Goal: Information Seeking & Learning: Learn about a topic

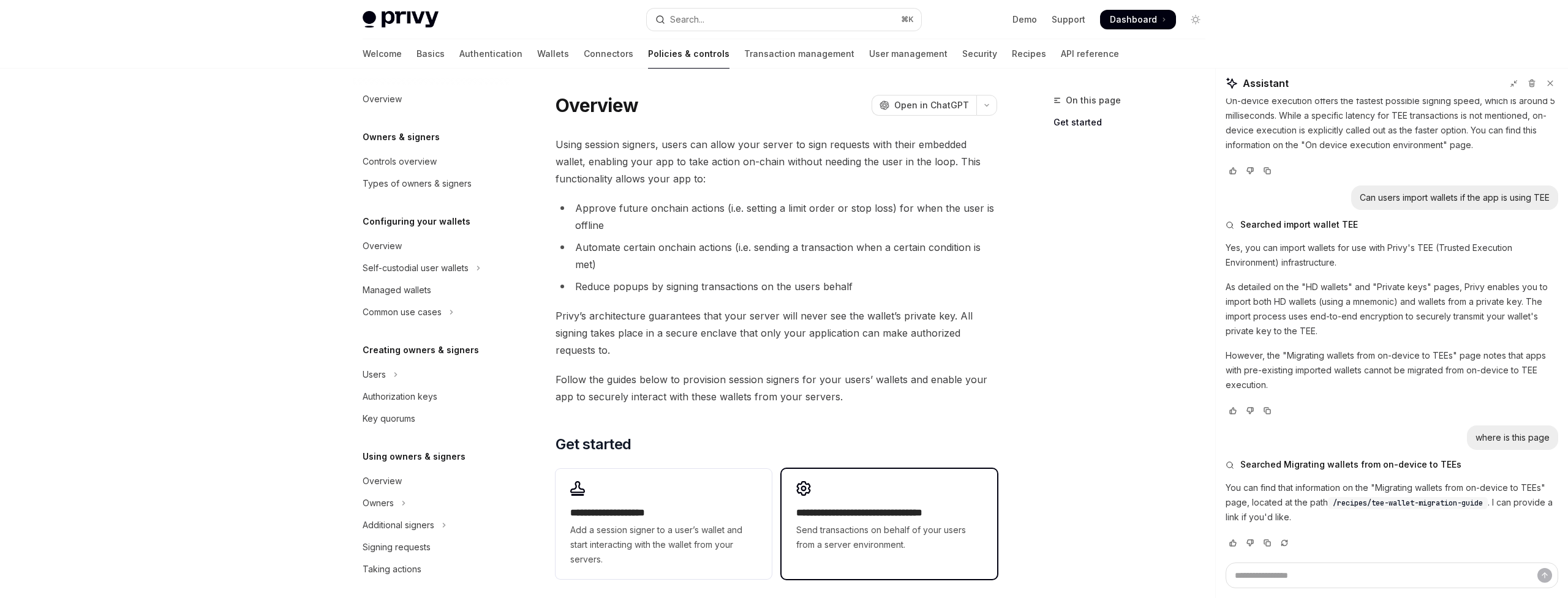
click at [853, 502] on div "**********" at bounding box center [889, 516] width 216 height 95
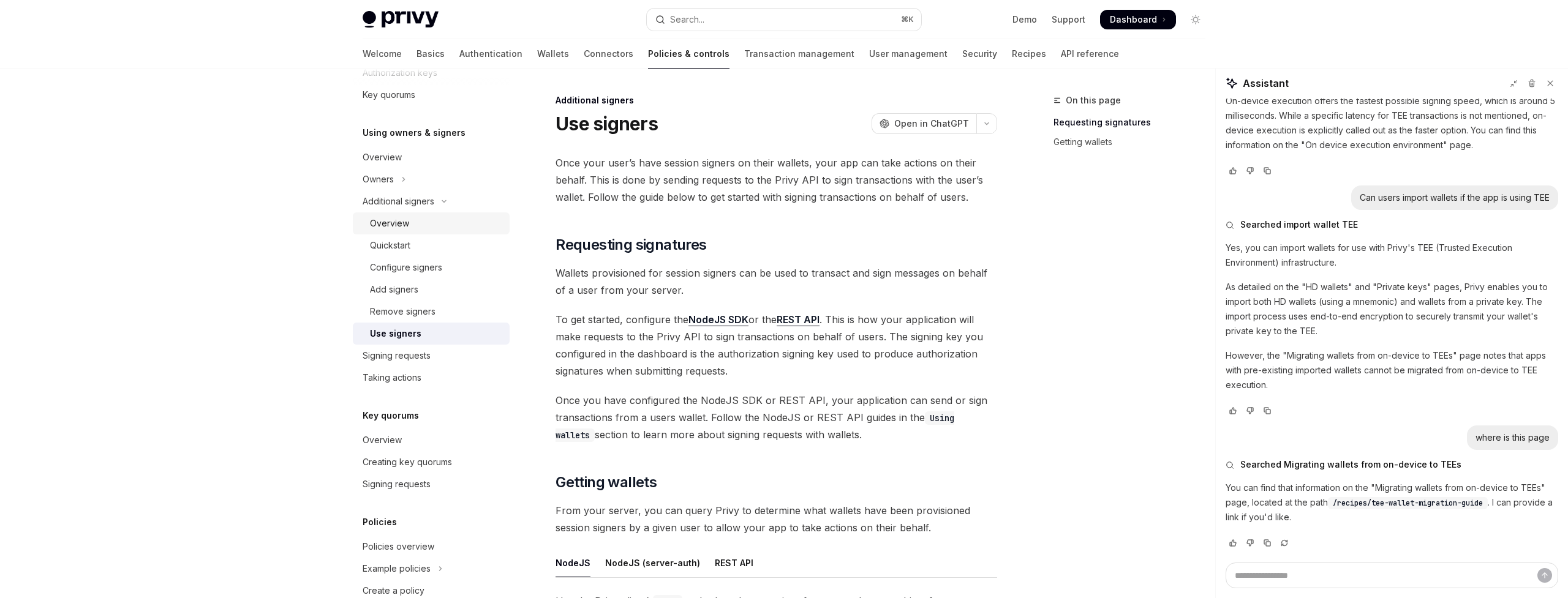
click at [454, 225] on div "Overview" at bounding box center [436, 224] width 133 height 15
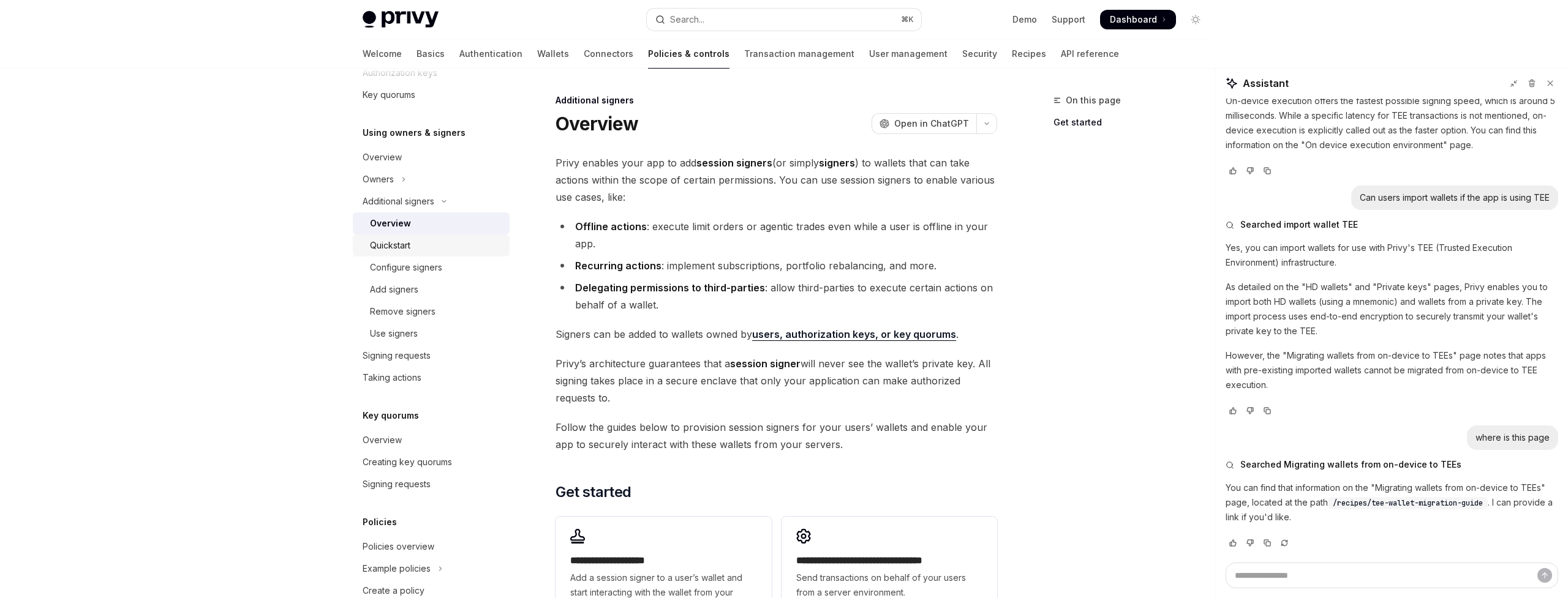
click at [444, 239] on div "Quickstart" at bounding box center [436, 246] width 133 height 15
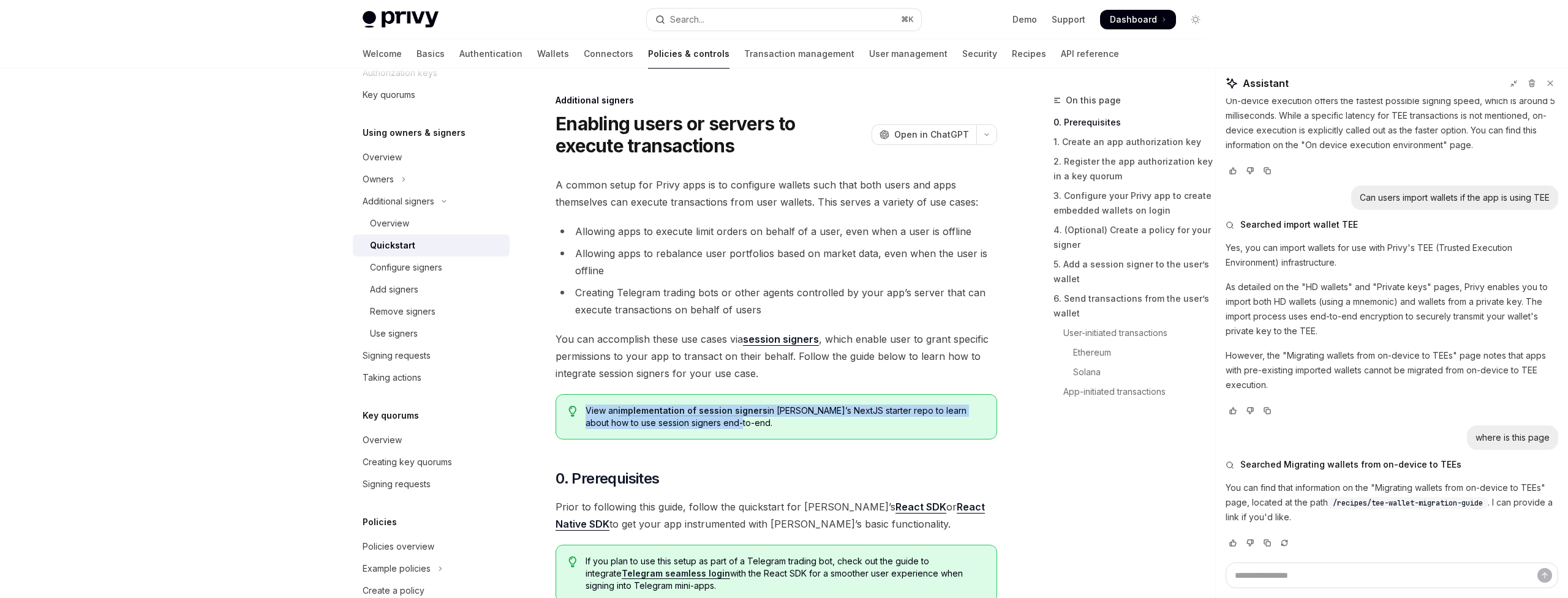
drag, startPoint x: 584, startPoint y: 408, endPoint x: 677, endPoint y: 431, distance: 95.8
click at [677, 431] on div "View an implementation of session signers in Privy’s NextJS starter repo to lea…" at bounding box center [776, 417] width 442 height 45
drag, startPoint x: 729, startPoint y: 426, endPoint x: 587, endPoint y: 408, distance: 143.1
click at [587, 408] on span "View an implementation of session signers in Privy’s NextJS starter repo to lea…" at bounding box center [785, 417] width 399 height 25
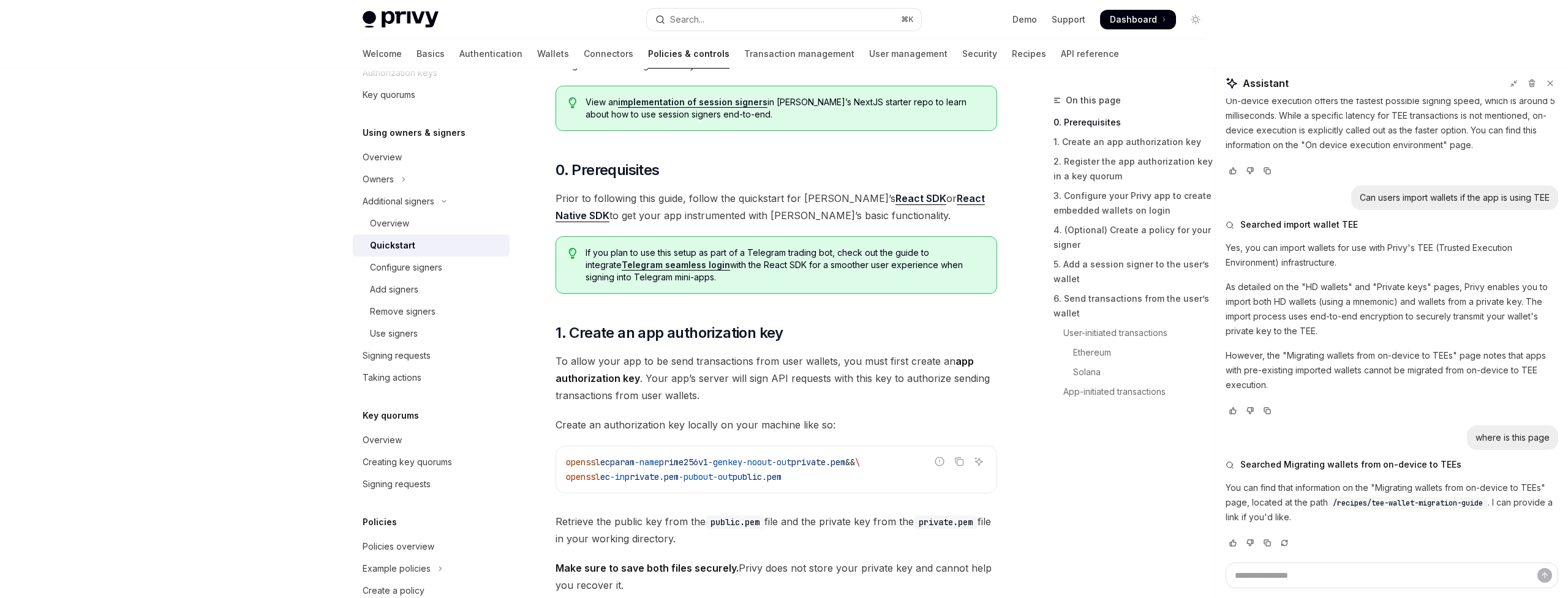
scroll to position [333, 0]
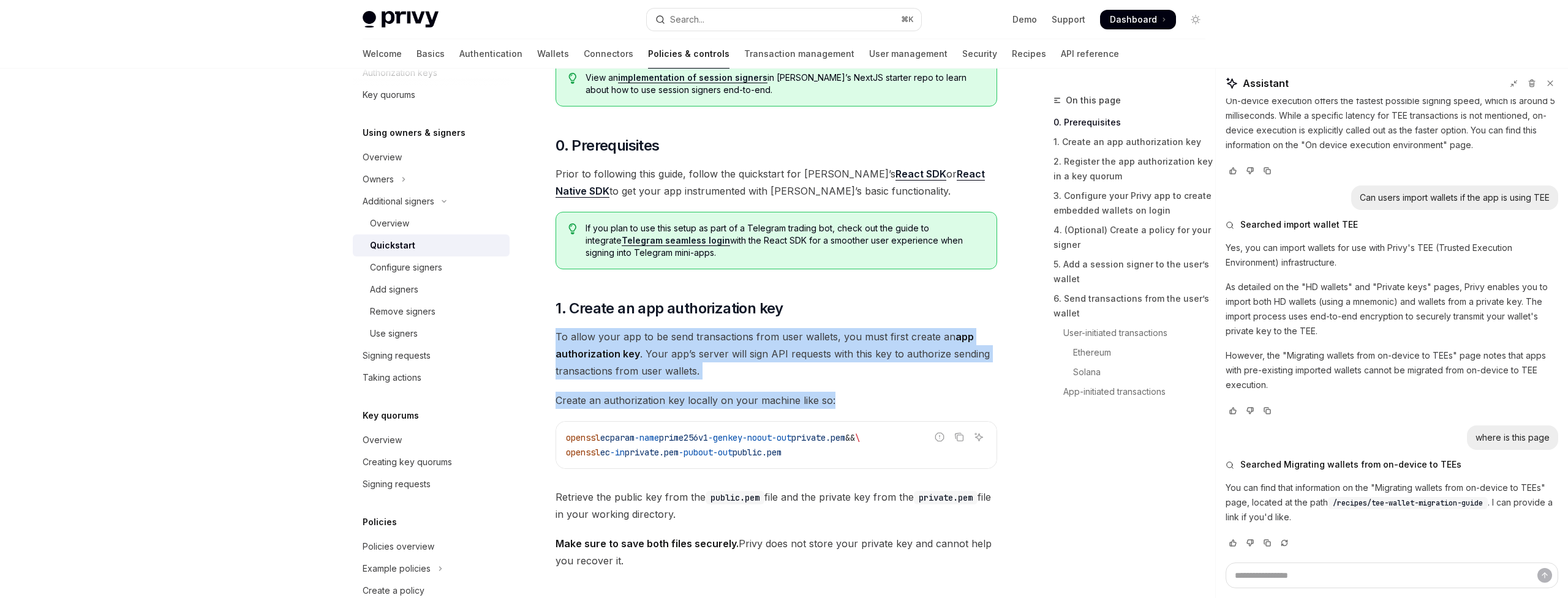
drag, startPoint x: 555, startPoint y: 334, endPoint x: 831, endPoint y: 405, distance: 285.0
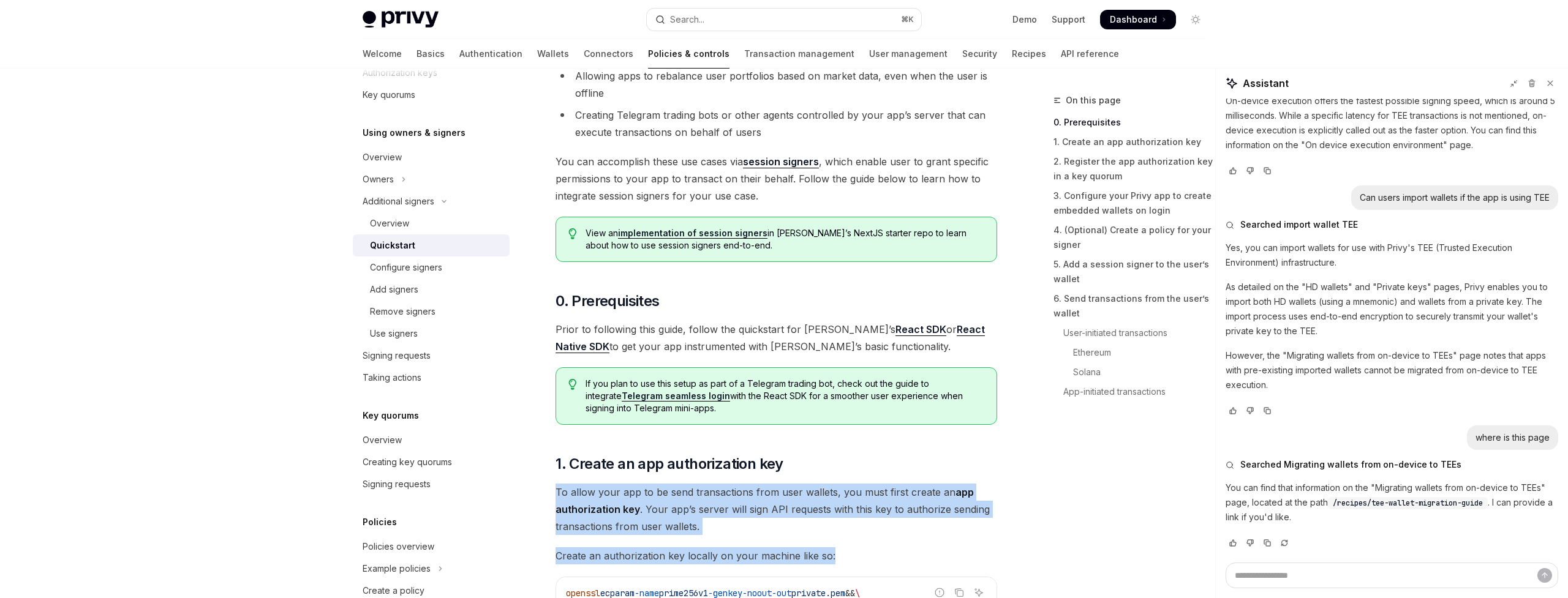
scroll to position [0, 0]
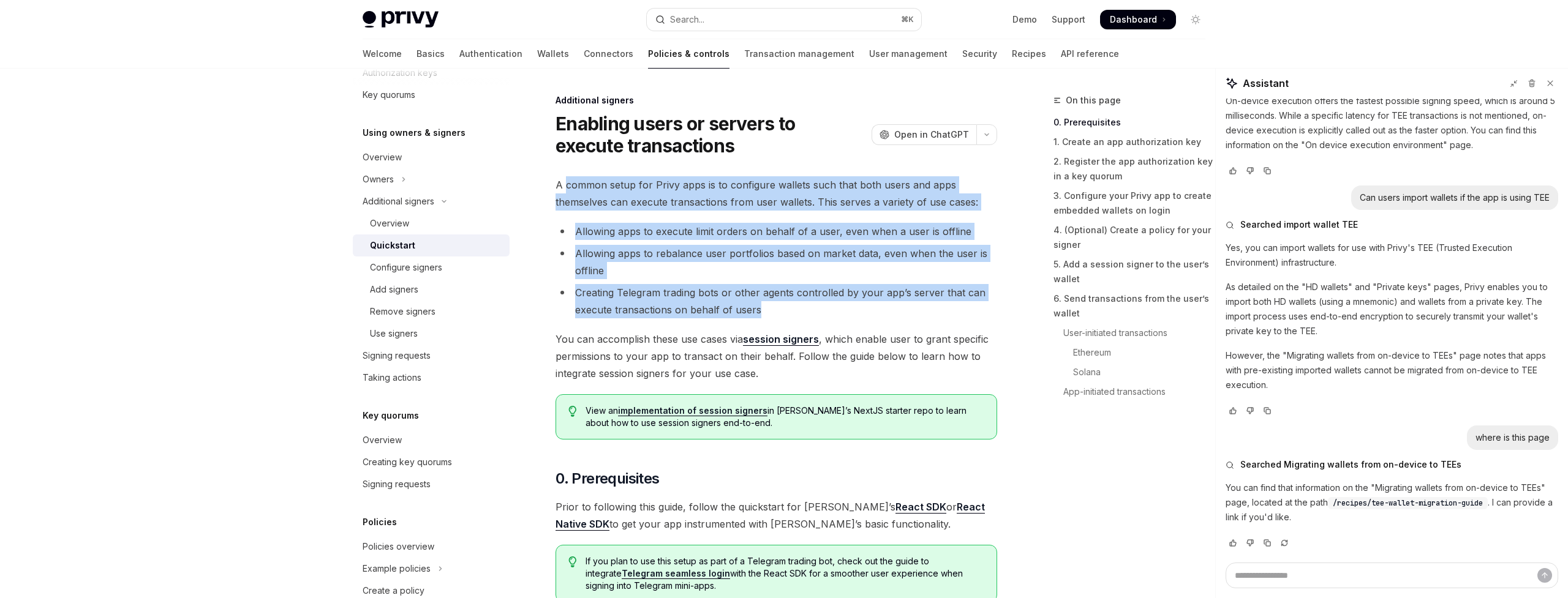
drag, startPoint x: 566, startPoint y: 183, endPoint x: 922, endPoint y: 309, distance: 377.6
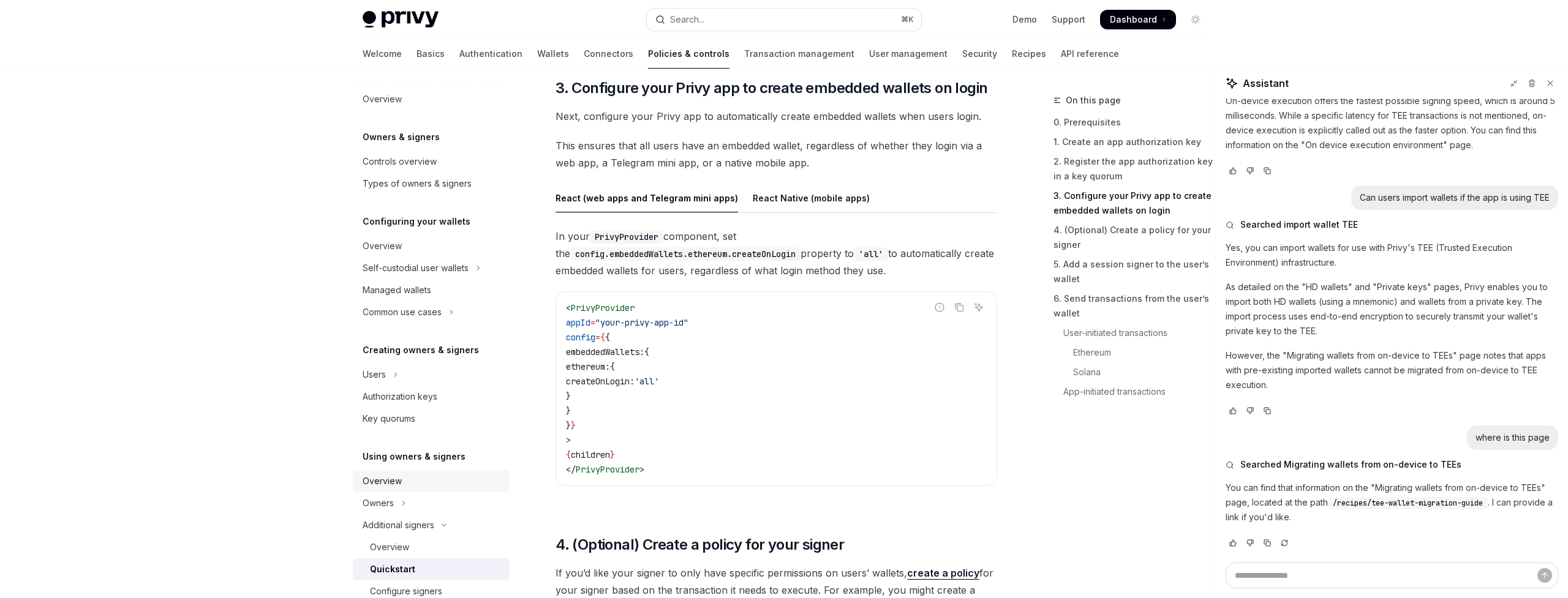
click at [397, 476] on div "Overview" at bounding box center [382, 481] width 39 height 15
type textarea "*"
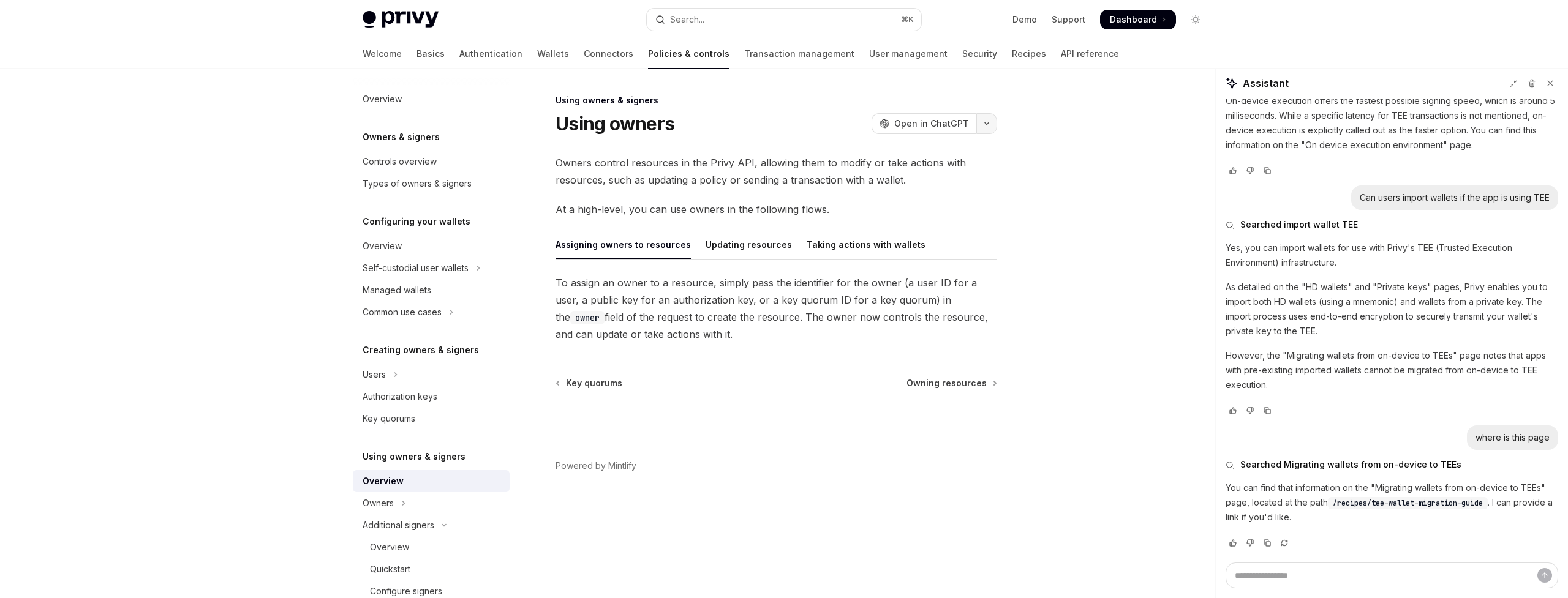
click at [985, 125] on icon "button" at bounding box center [987, 123] width 15 height 5
click at [929, 188] on div "Ask questions about this page" at bounding box center [915, 190] width 115 height 10
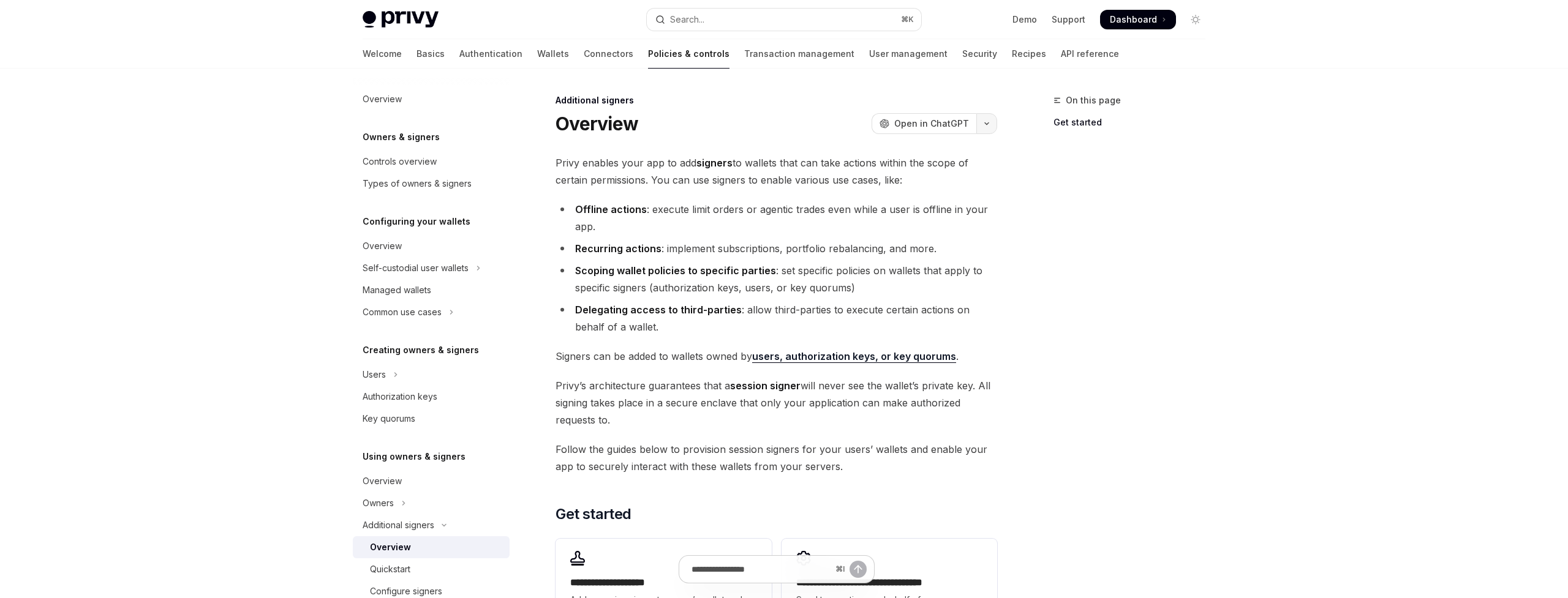
click at [983, 123] on icon "button" at bounding box center [987, 123] width 15 height 5
click at [944, 179] on div "Open in Claude" at bounding box center [915, 178] width 115 height 12
click at [538, 58] on link "Wallets" at bounding box center [554, 54] width 32 height 29
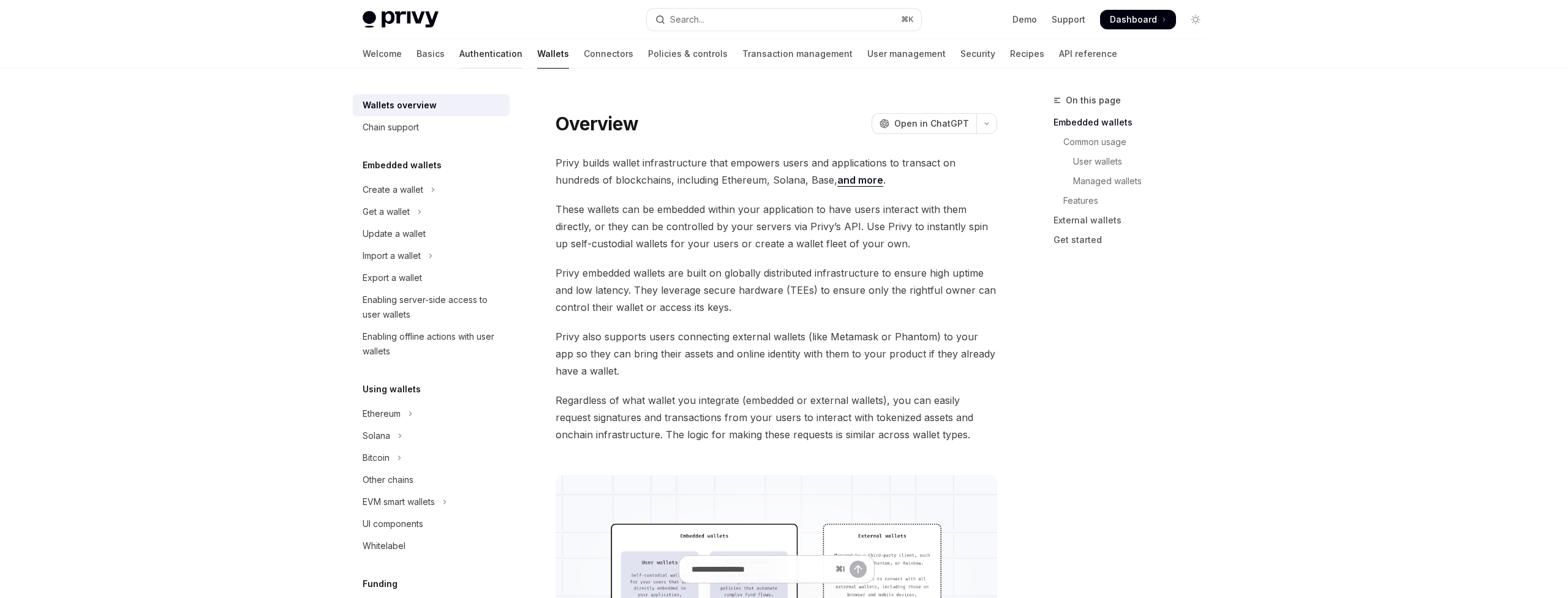
click at [460, 51] on link "Authentication" at bounding box center [491, 54] width 63 height 29
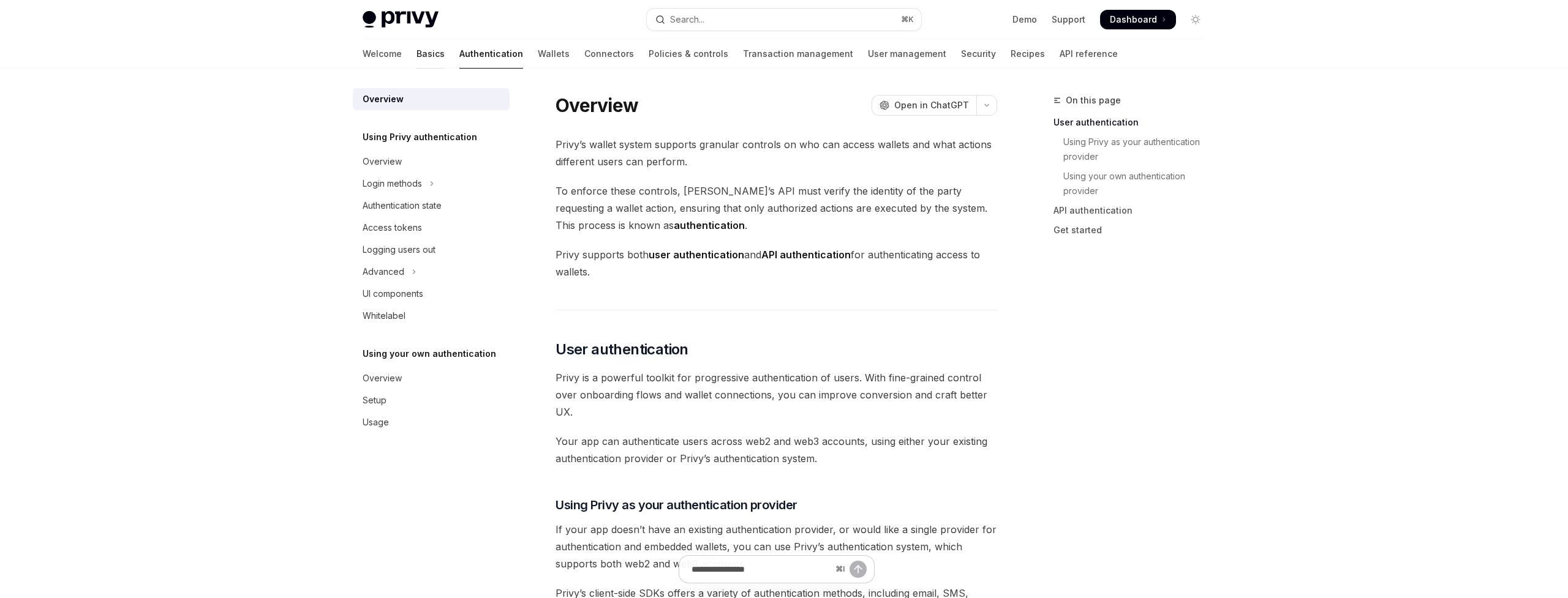
click at [416, 53] on link "Basics" at bounding box center [430, 54] width 28 height 29
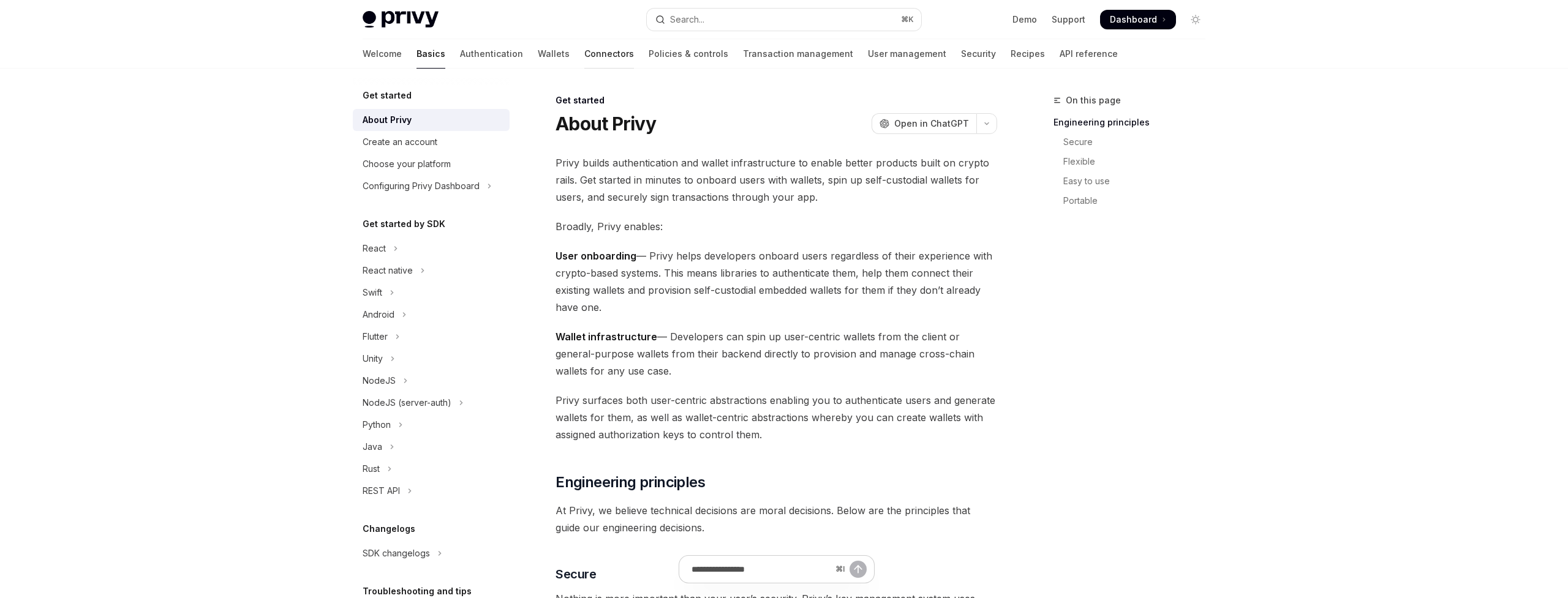
click at [584, 53] on link "Connectors" at bounding box center [609, 54] width 49 height 29
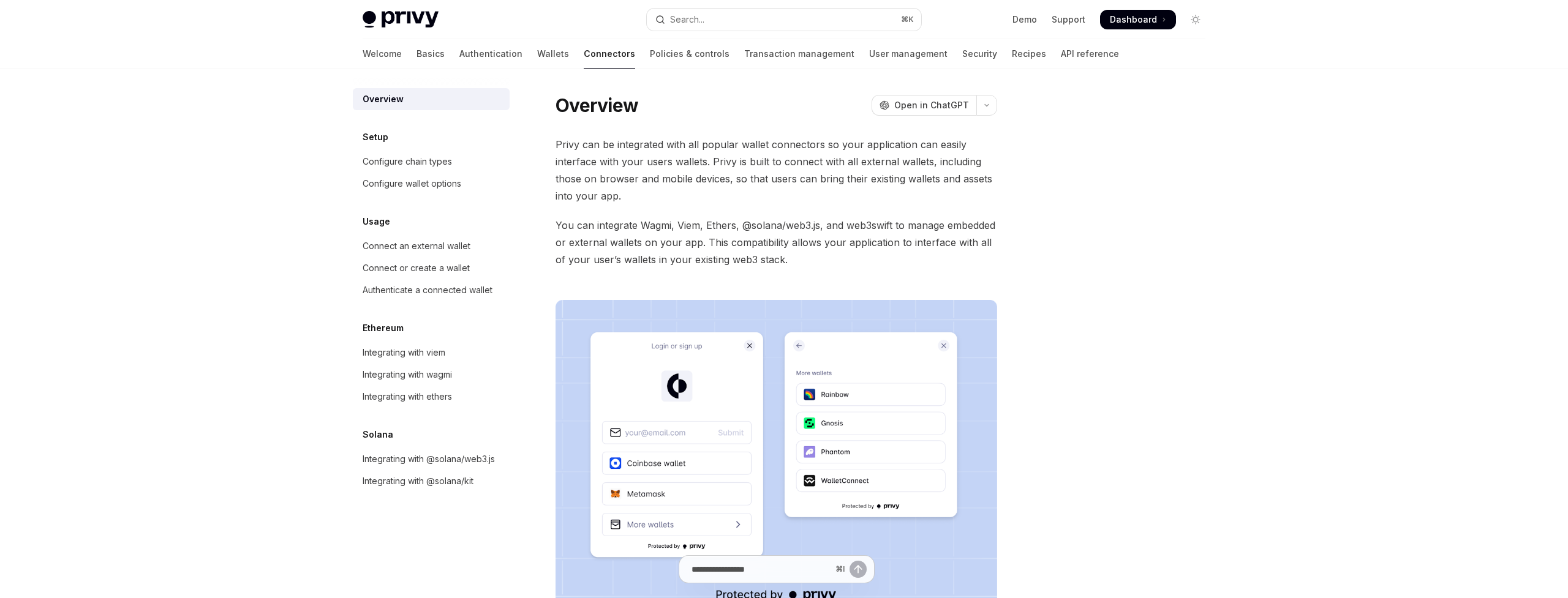
click at [580, 49] on div "Welcome Basics Authentication Wallets Connectors Policies & controls Transactio…" at bounding box center [741, 54] width 757 height 29
click at [650, 49] on link "Policies & controls" at bounding box center [690, 54] width 80 height 29
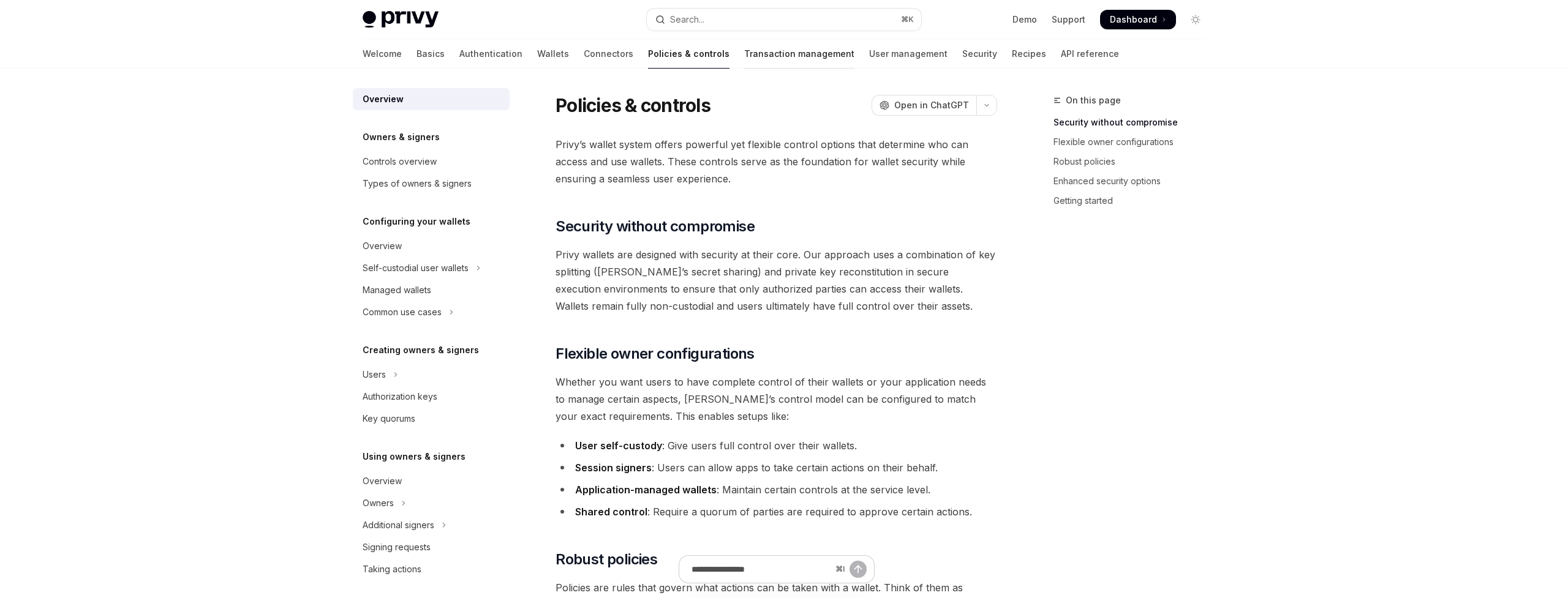
click at [744, 60] on link "Transaction management" at bounding box center [799, 54] width 111 height 29
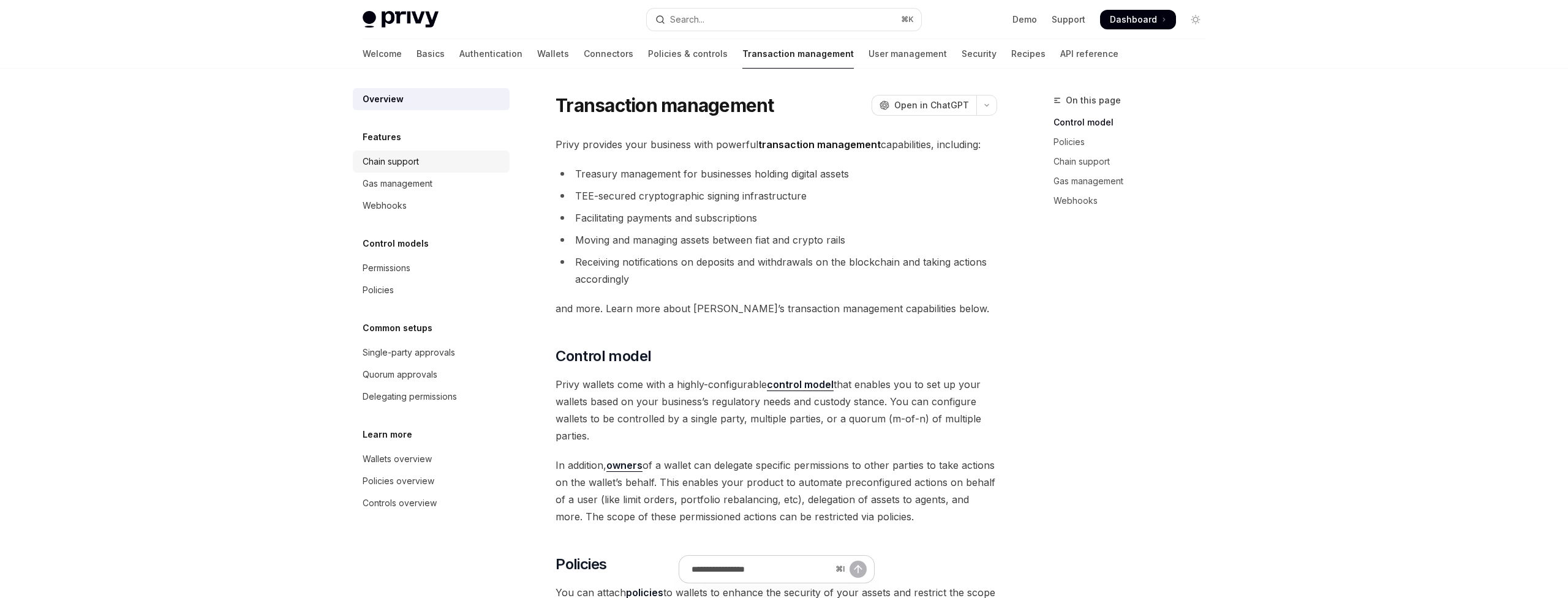
click at [427, 164] on div "Chain support" at bounding box center [432, 162] width 140 height 15
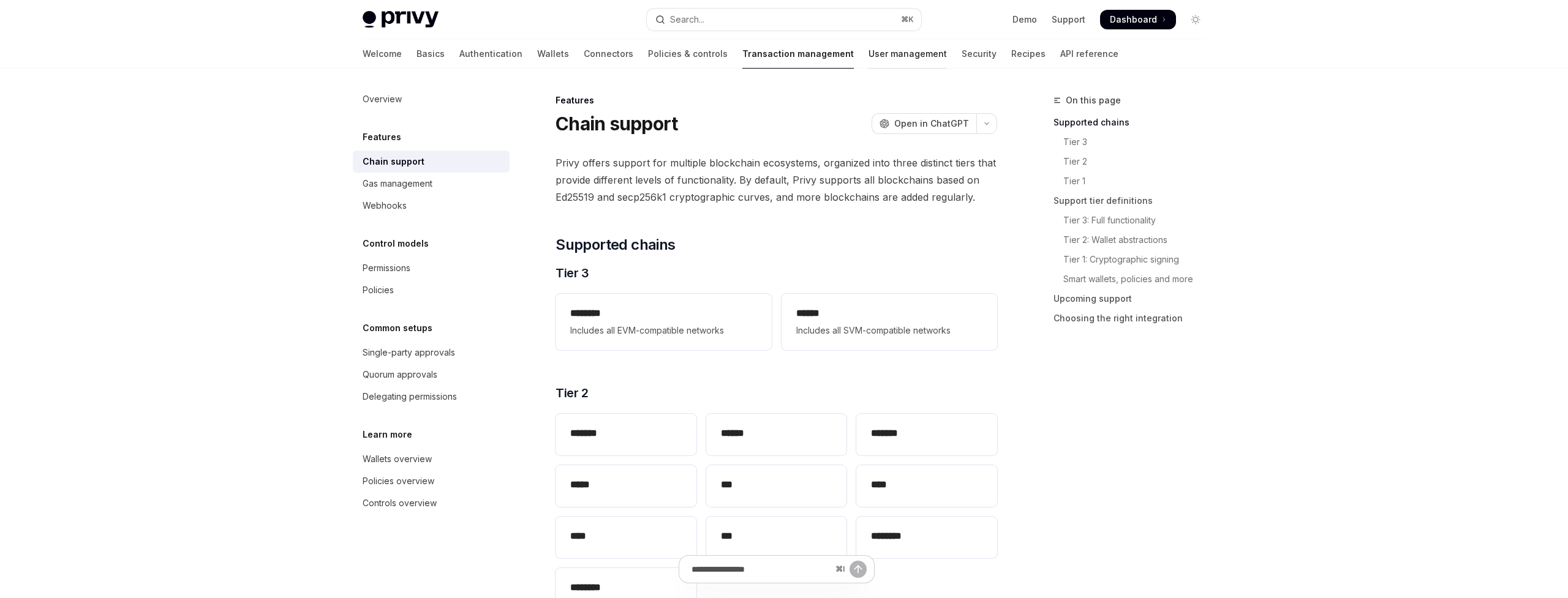
click at [869, 50] on link "User management" at bounding box center [908, 54] width 79 height 29
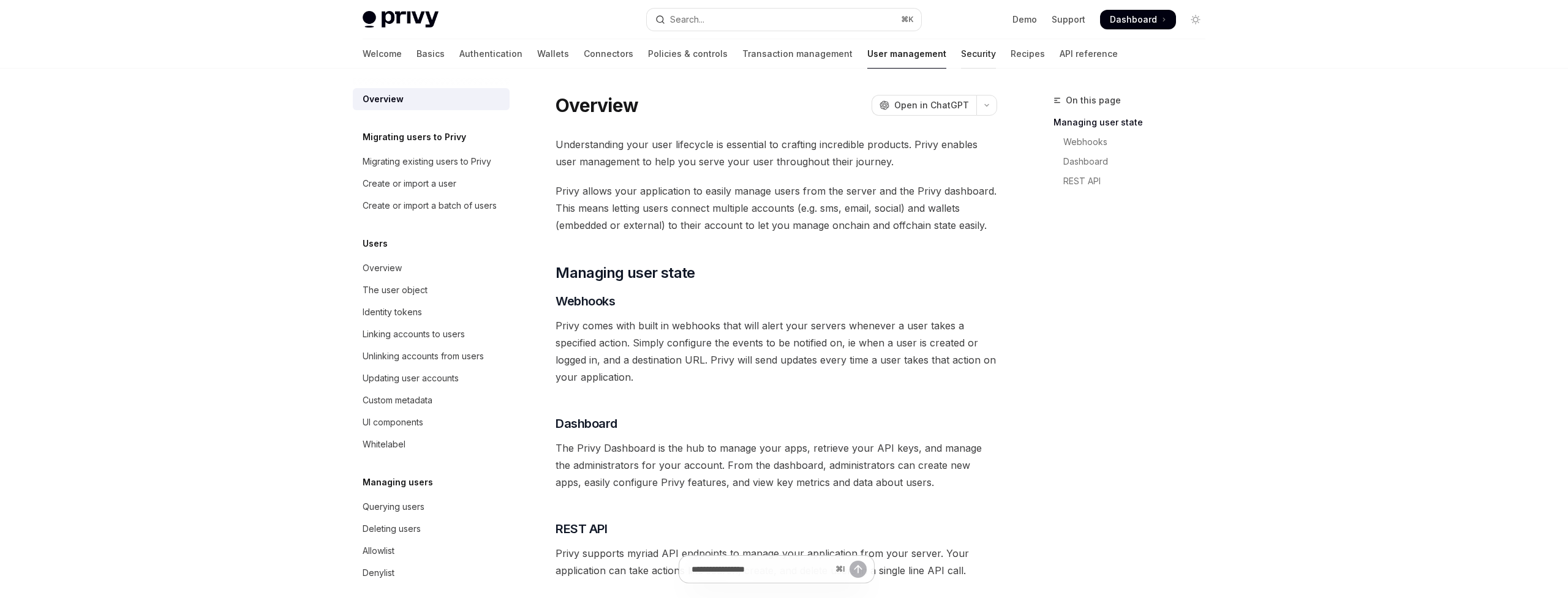
click at [961, 51] on link "Security" at bounding box center [979, 54] width 35 height 29
type textarea "*"
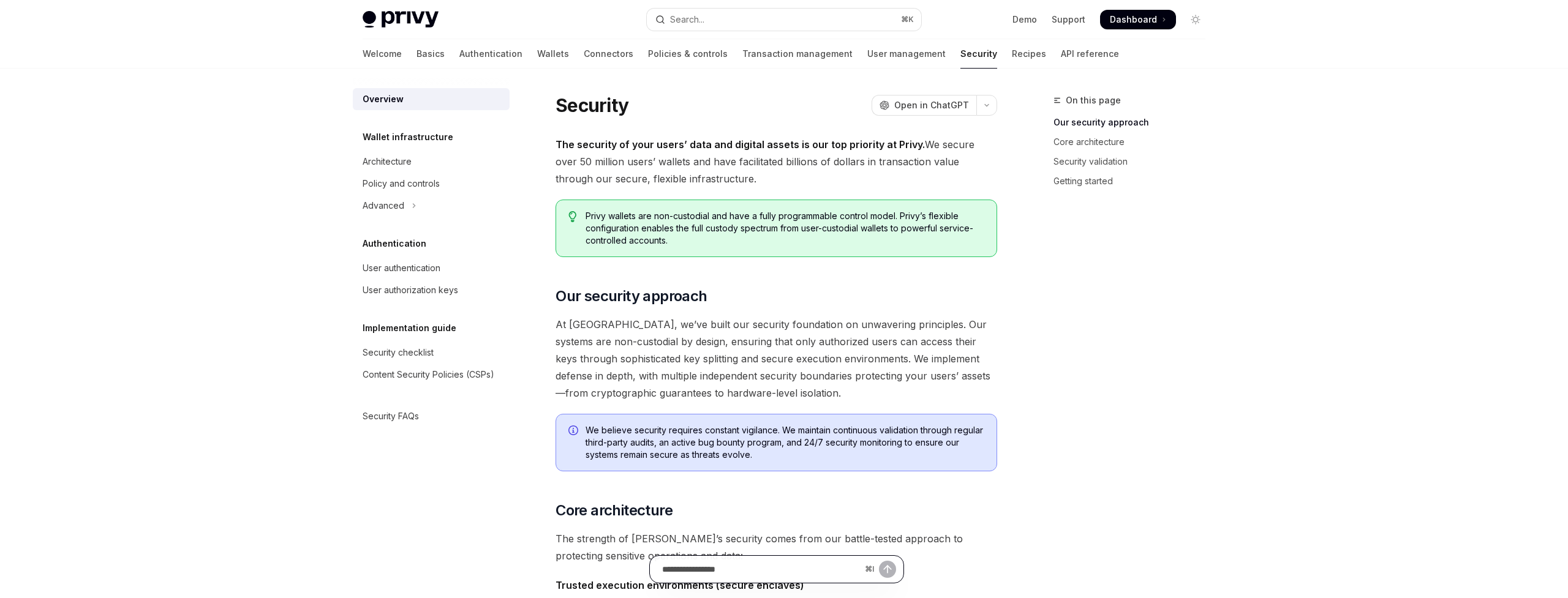
click at [797, 561] on input "Ask a question..." at bounding box center [761, 569] width 198 height 27
type input "**********"
type textarea "*"
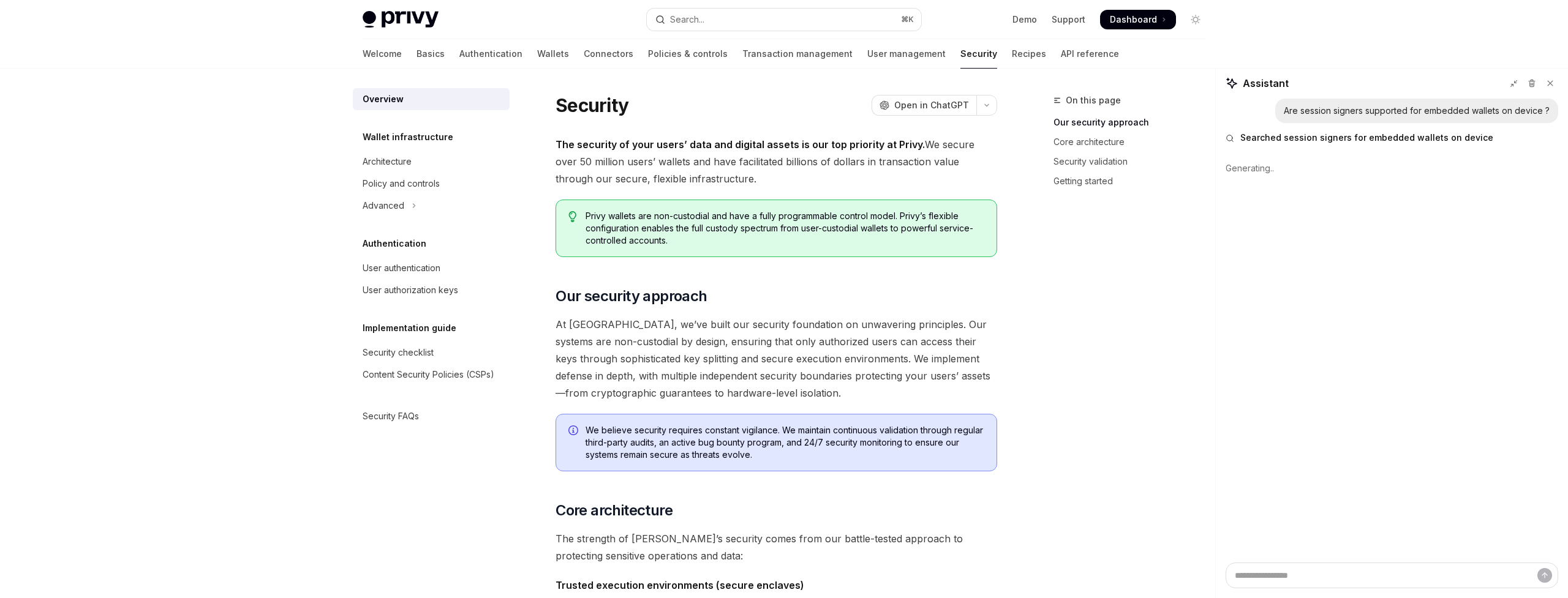
type textarea "*"
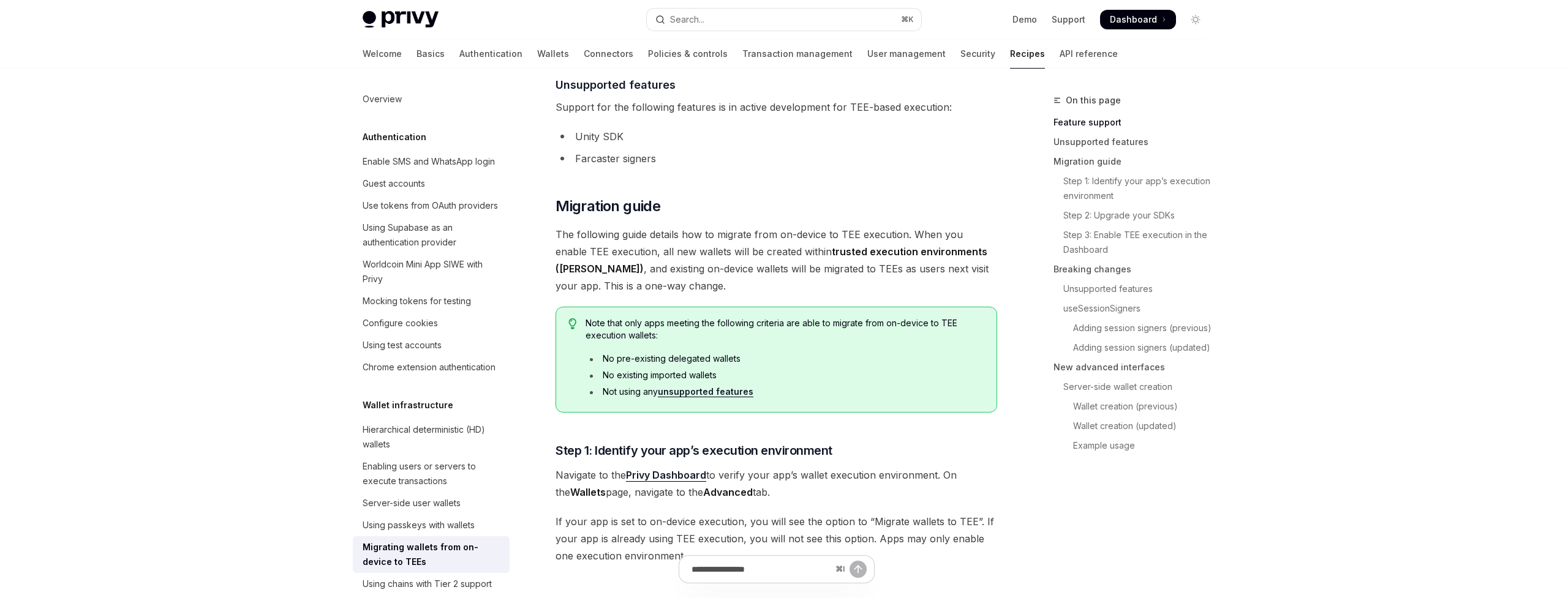
scroll to position [516, 0]
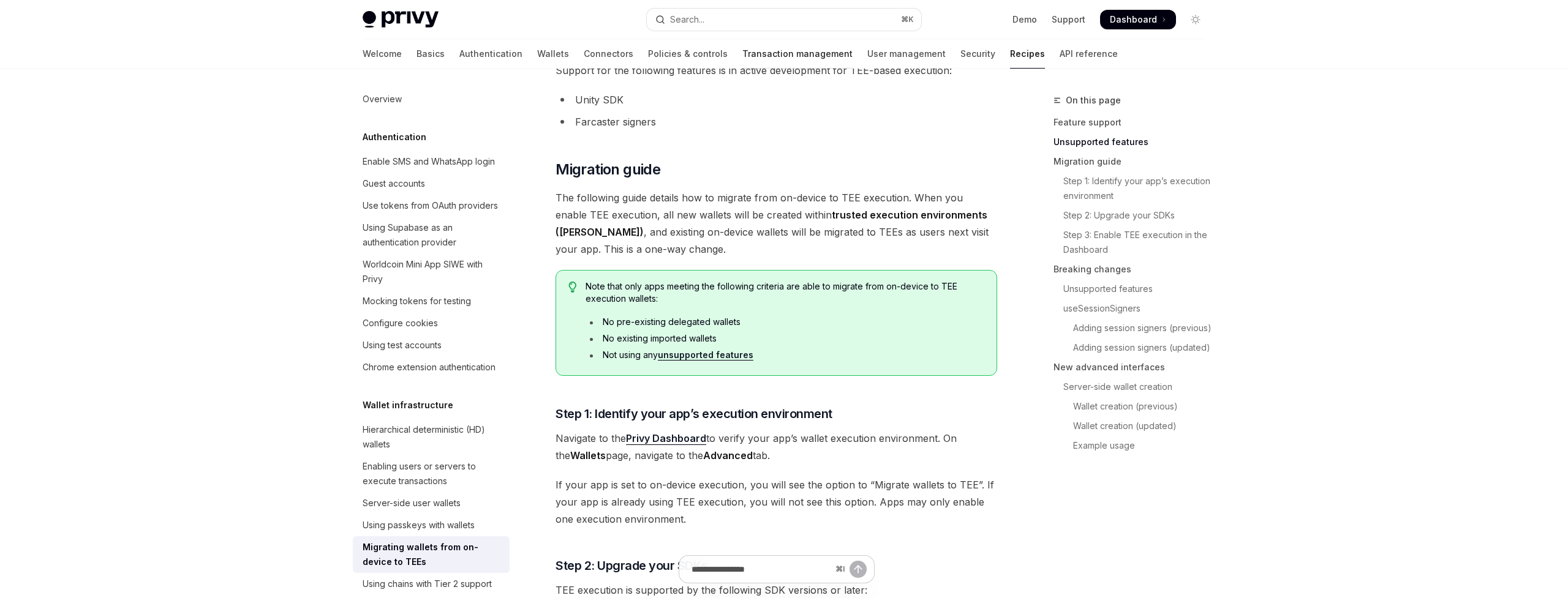
click at [743, 57] on link "Transaction management" at bounding box center [798, 54] width 111 height 29
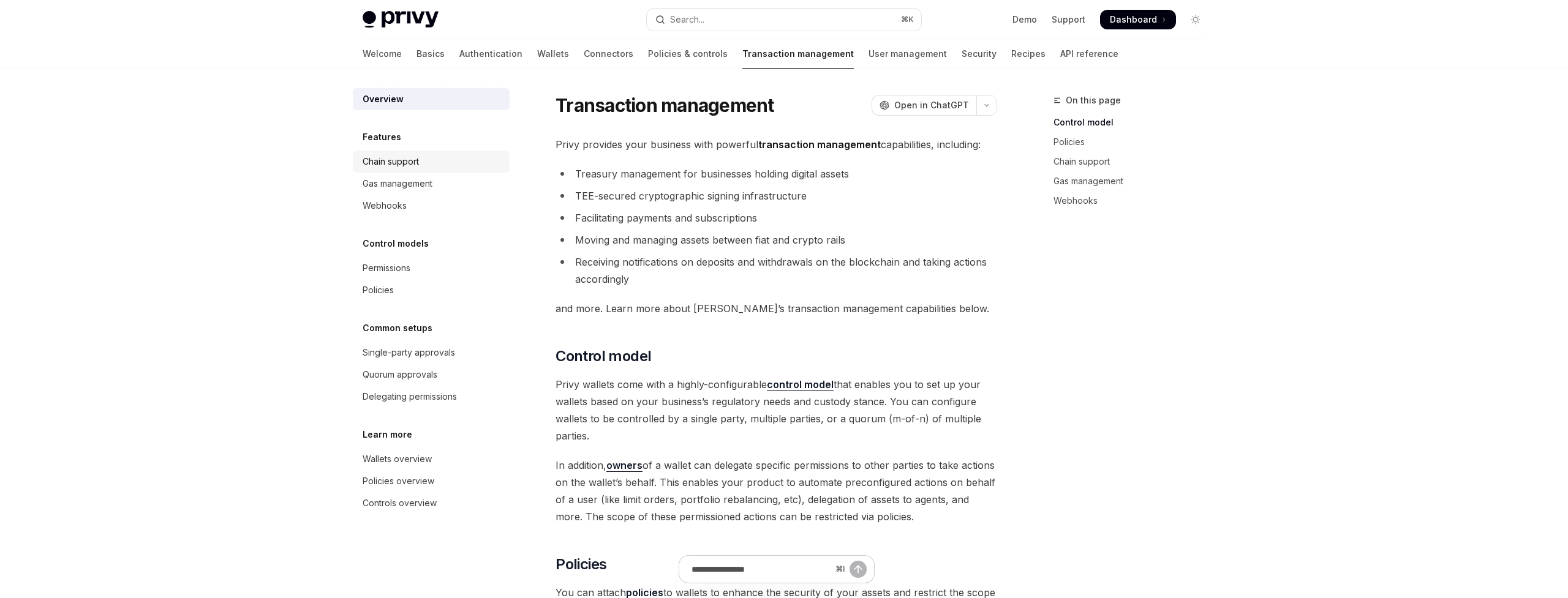
click at [452, 165] on div "Chain support" at bounding box center [432, 162] width 140 height 15
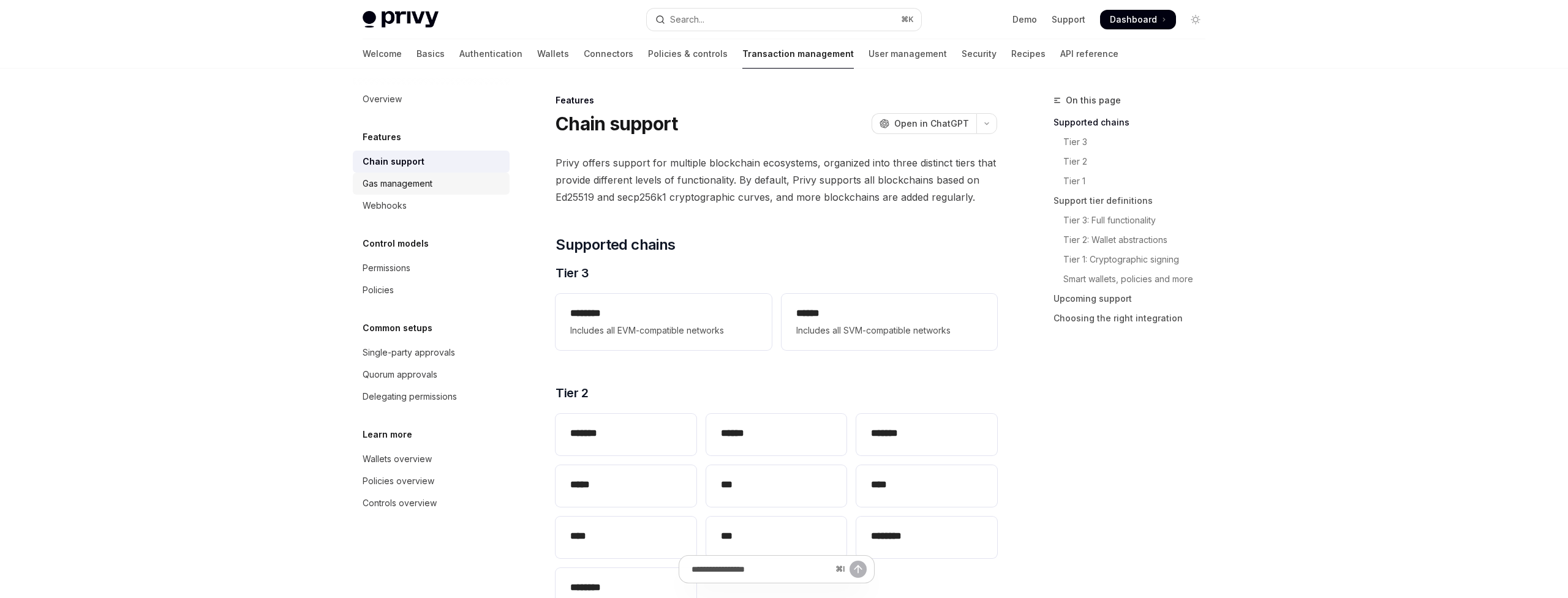
click at [448, 182] on div "Gas management" at bounding box center [432, 184] width 140 height 15
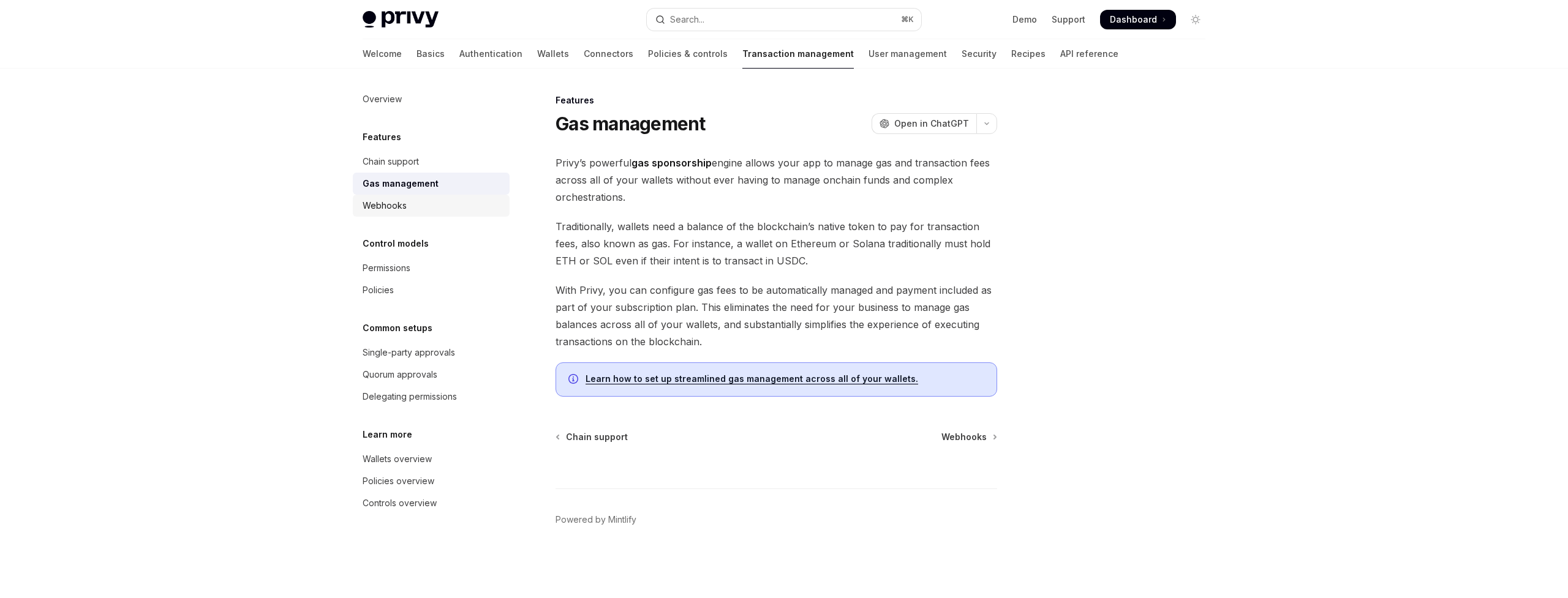
click at [422, 202] on div "Webhooks" at bounding box center [432, 206] width 140 height 15
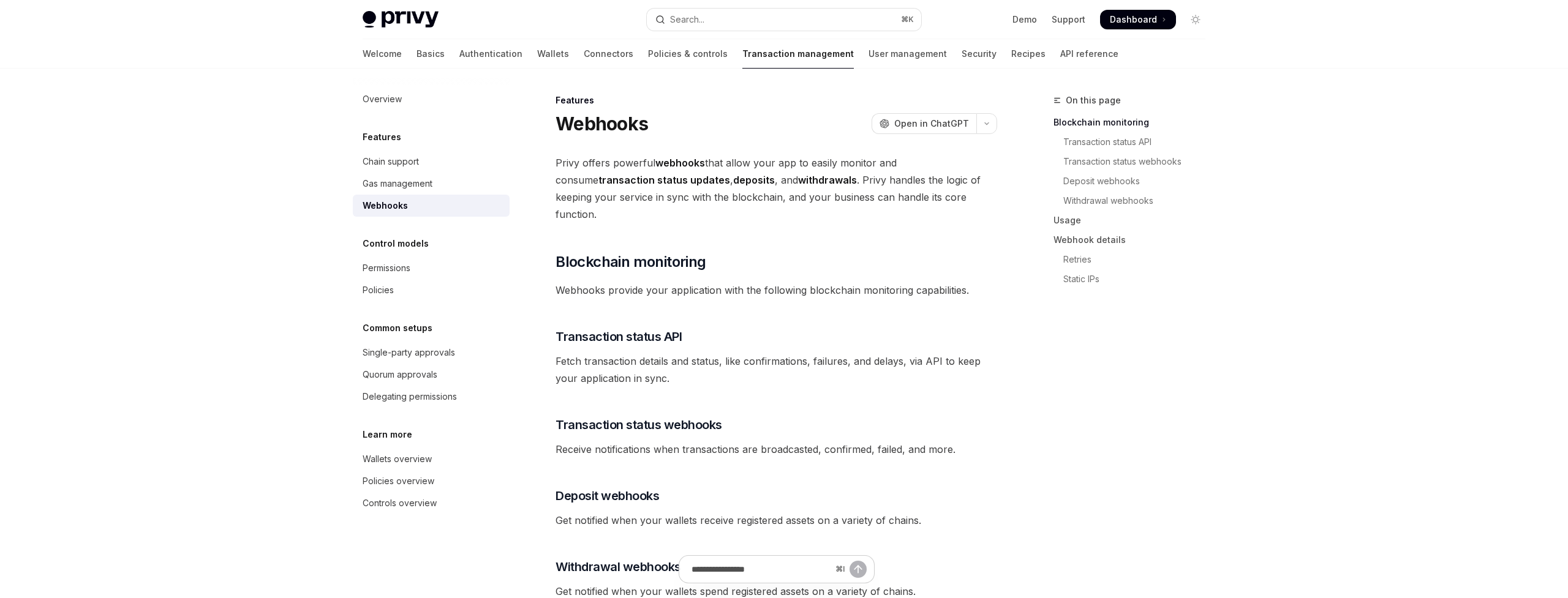
click at [417, 256] on div "Control models Permissions Policies" at bounding box center [431, 268] width 157 height 65
click at [417, 260] on link "Permissions" at bounding box center [431, 268] width 157 height 22
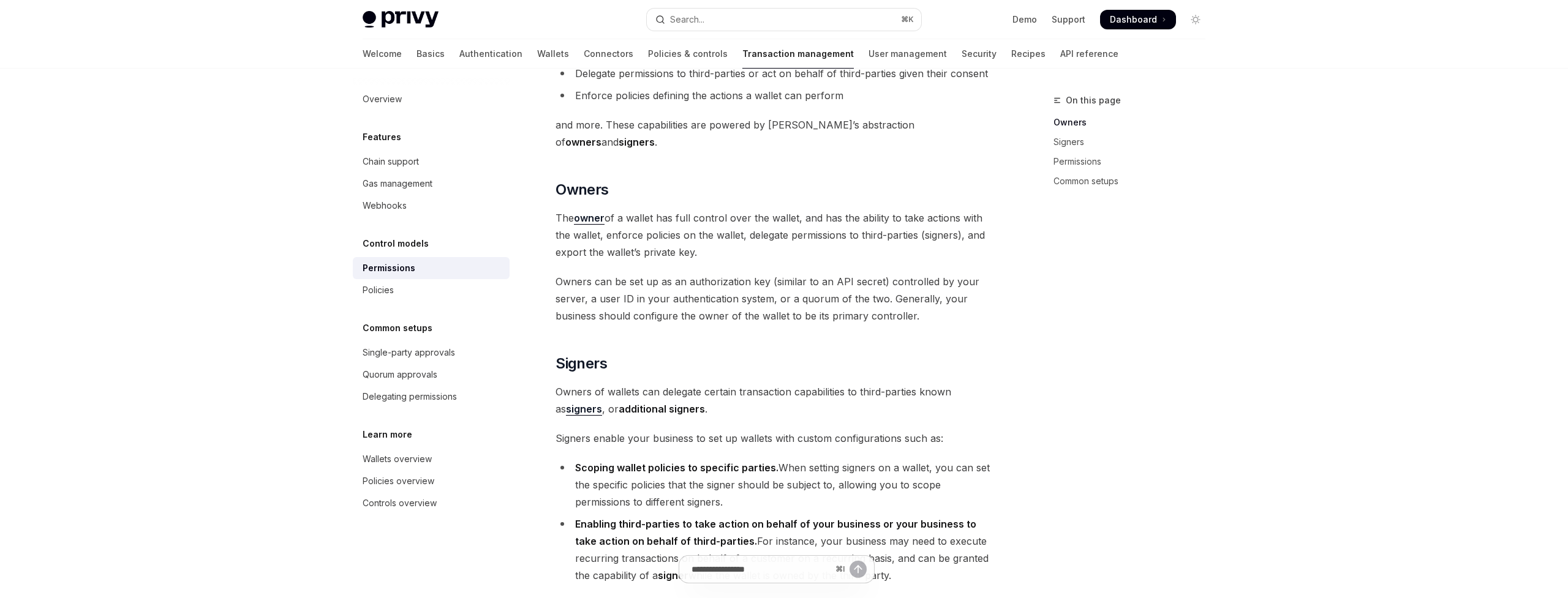
scroll to position [160, 0]
drag, startPoint x: 560, startPoint y: 423, endPoint x: 958, endPoint y: 424, distance: 398.0
click at [958, 428] on span "Signers enable your business to set up wallets with custom configurations such …" at bounding box center [776, 437] width 442 height 17
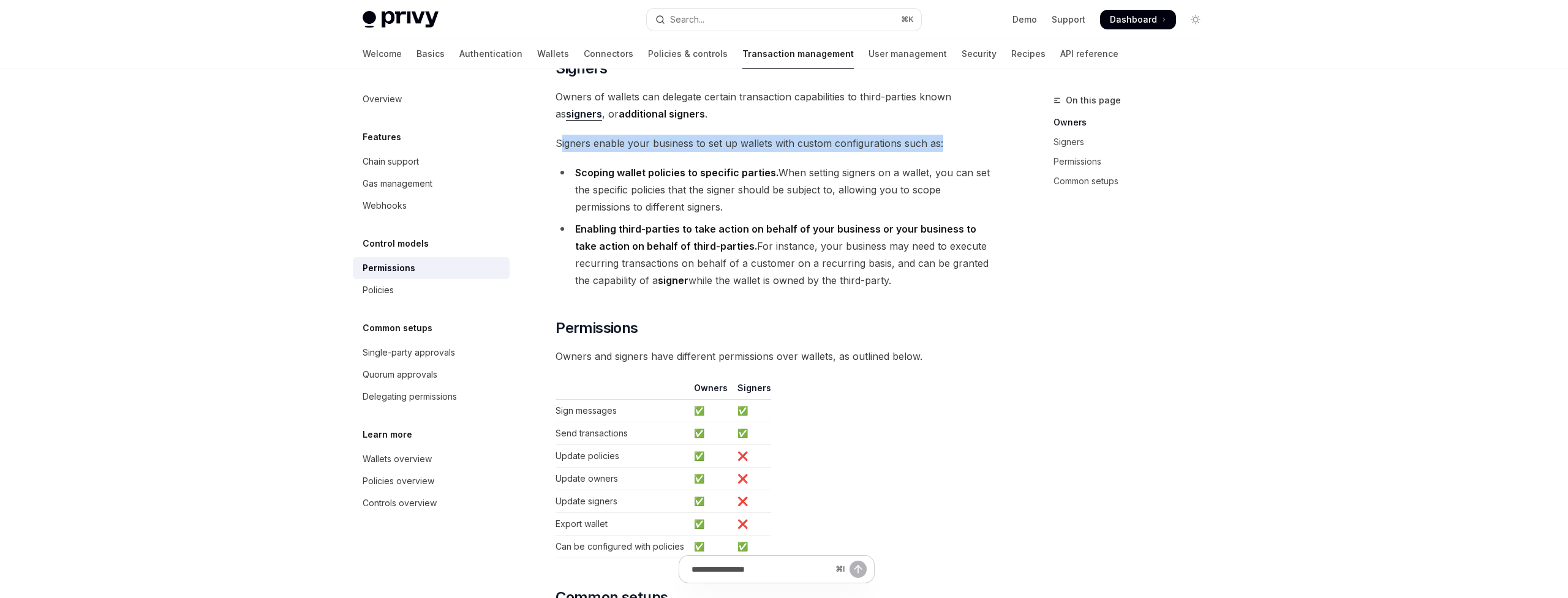
scroll to position [509, 0]
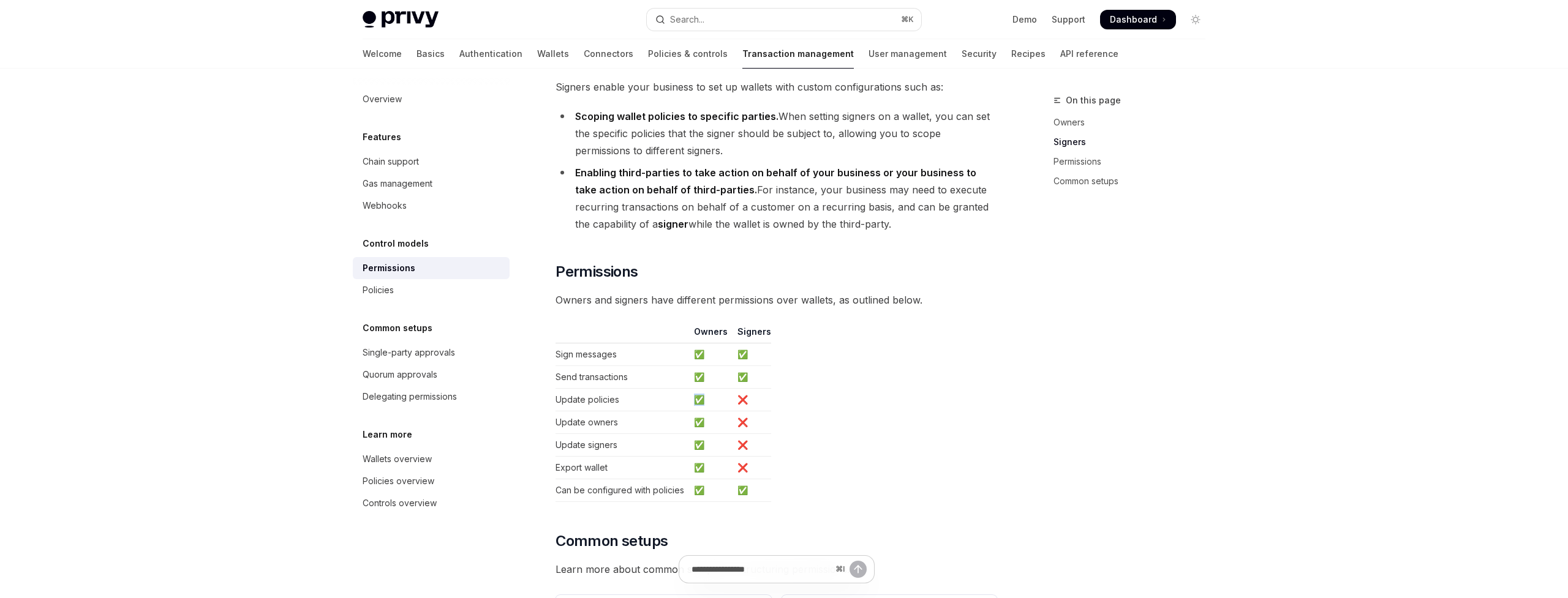
drag, startPoint x: 728, startPoint y: 383, endPoint x: 812, endPoint y: 383, distance: 84.0
click at [812, 383] on table "Owners Signers Sign messages ✅ ✅ Send transactions ✅ ✅ Update policies ✅ ❌ Upda…" at bounding box center [776, 414] width 442 height 176
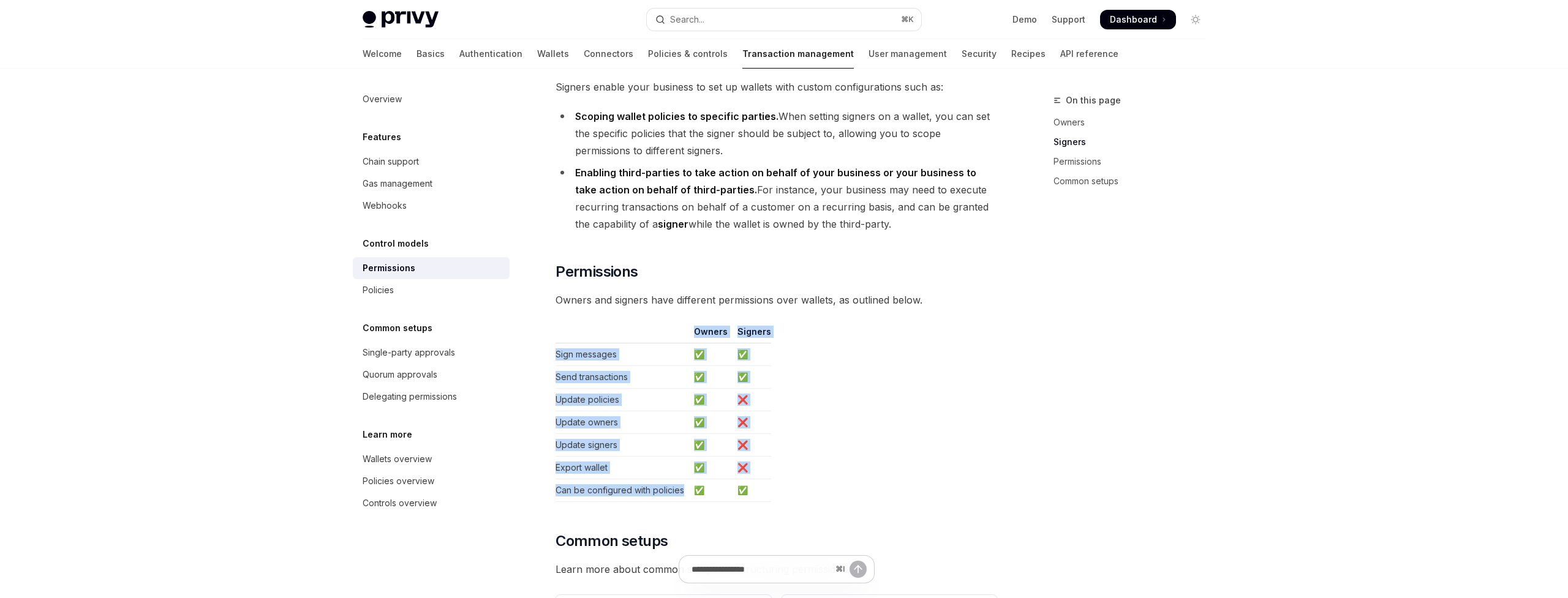
drag, startPoint x: 767, startPoint y: 476, endPoint x: 600, endPoint y: 314, distance: 232.7
click at [600, 326] on table "Owners Signers Sign messages ✅ ✅ Send transactions ✅ ✅ Update policies ✅ ❌ Upda…" at bounding box center [776, 414] width 442 height 176
click at [600, 326] on th at bounding box center [622, 334] width 133 height 18
drag, startPoint x: 583, startPoint y: 314, endPoint x: 811, endPoint y: 479, distance: 281.4
click at [811, 479] on table "Owners Signers Sign messages ✅ ✅ Send transactions ✅ ✅ Update policies ✅ ❌ Upda…" at bounding box center [776, 414] width 442 height 176
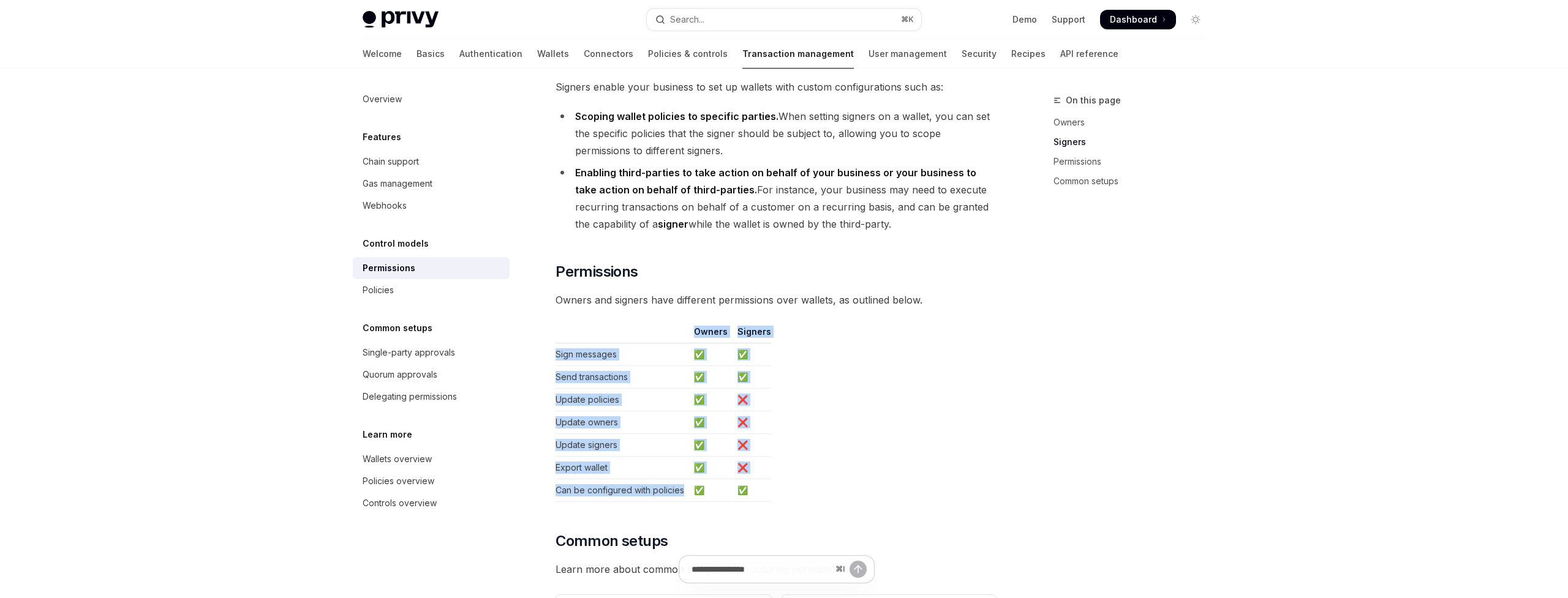
click at [811, 479] on table "Owners Signers Sign messages ✅ ✅ Send transactions ✅ ✅ Update policies ✅ ❌ Upda…" at bounding box center [776, 414] width 442 height 176
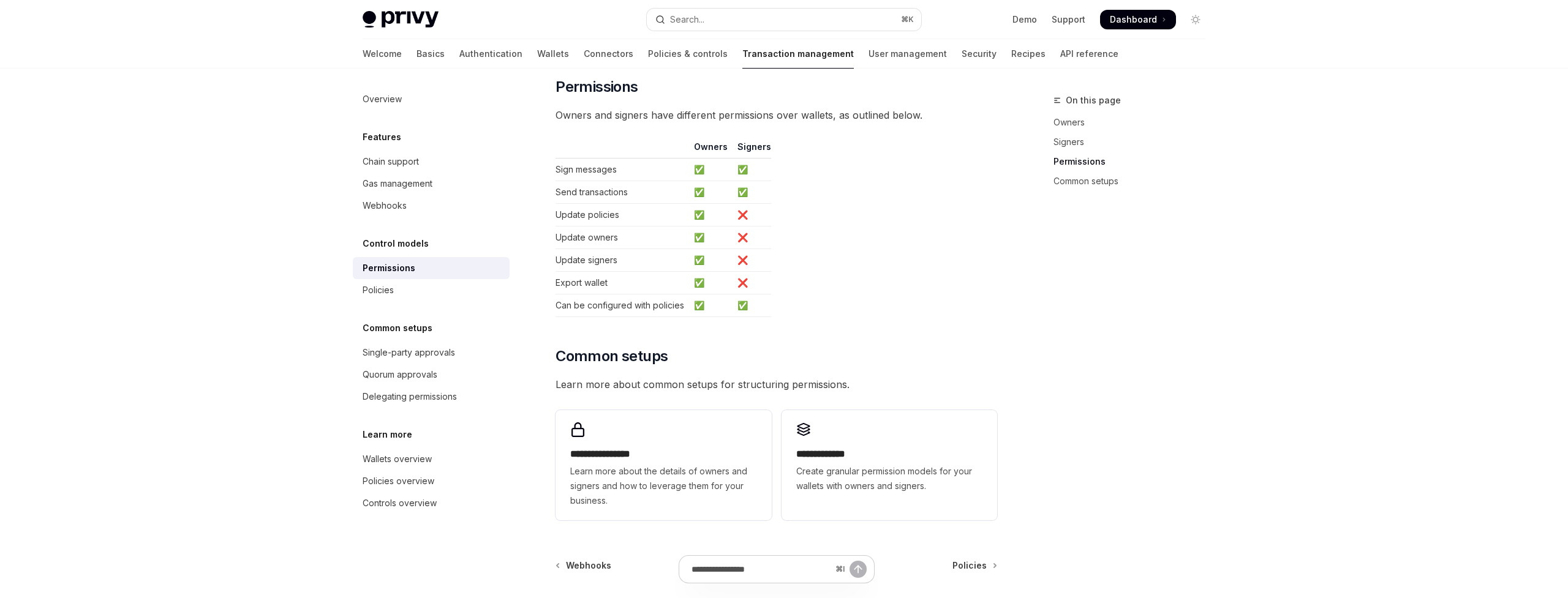
scroll to position [697, 0]
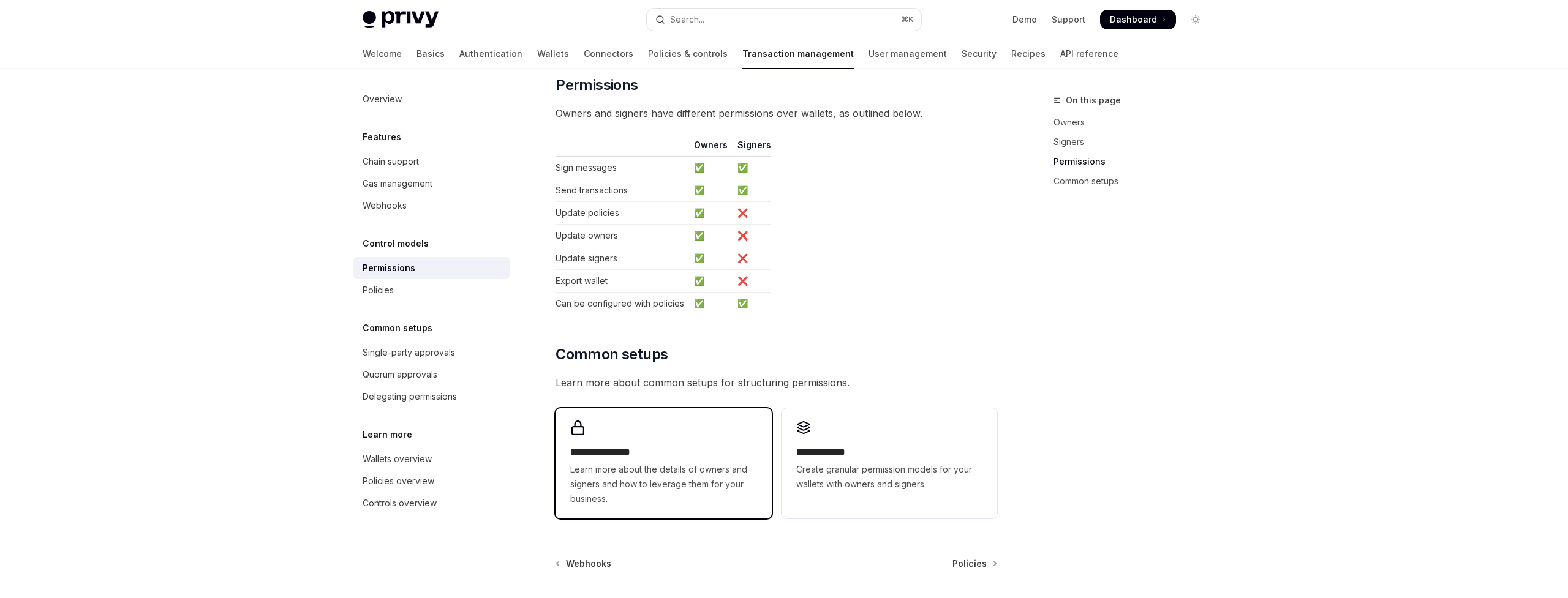
click at [747, 462] on span "Learn more about the details of owners and signers and how to leverage them for…" at bounding box center [663, 484] width 187 height 44
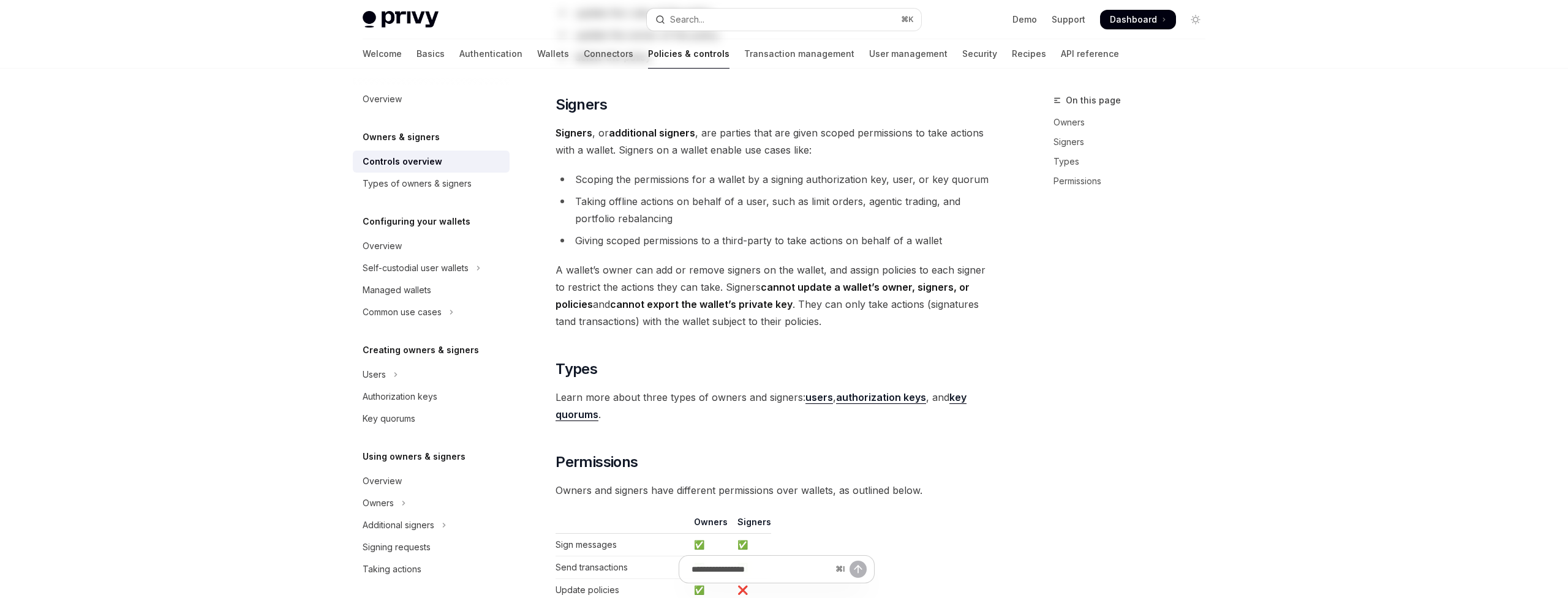
type textarea "*"
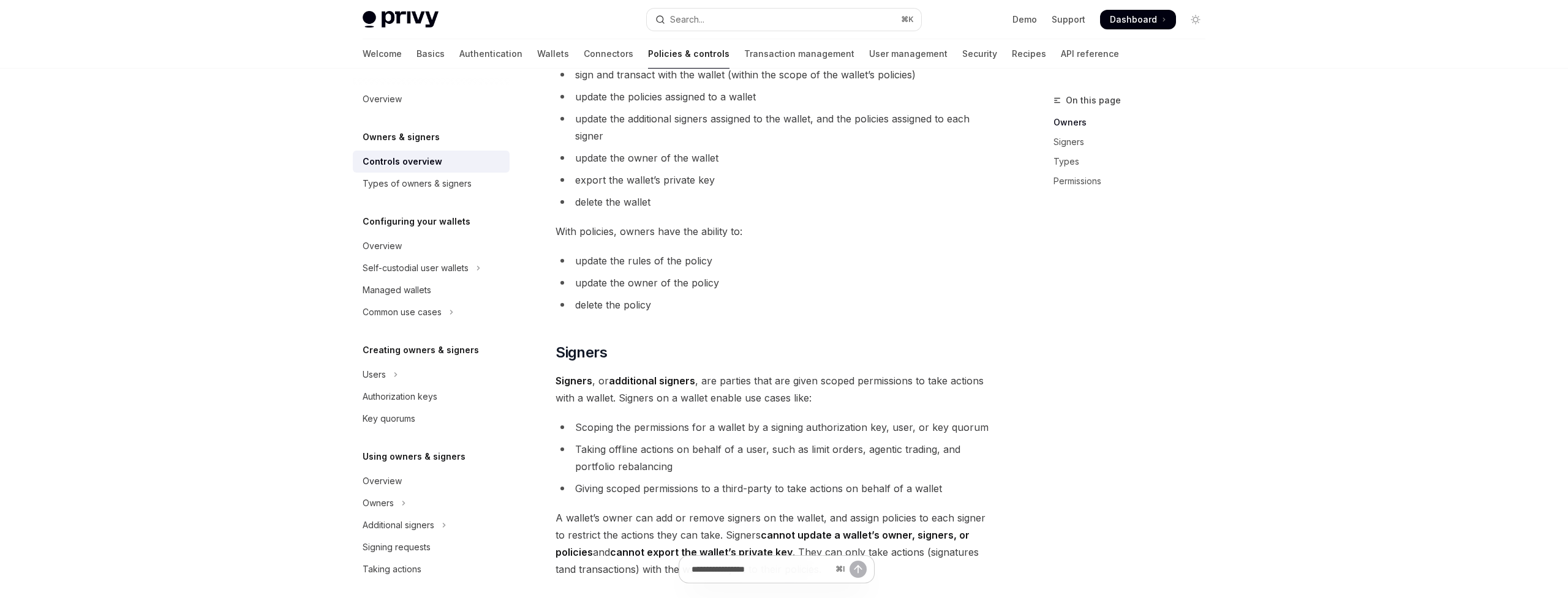
scroll to position [449, 0]
